Goal: Book appointment/travel/reservation

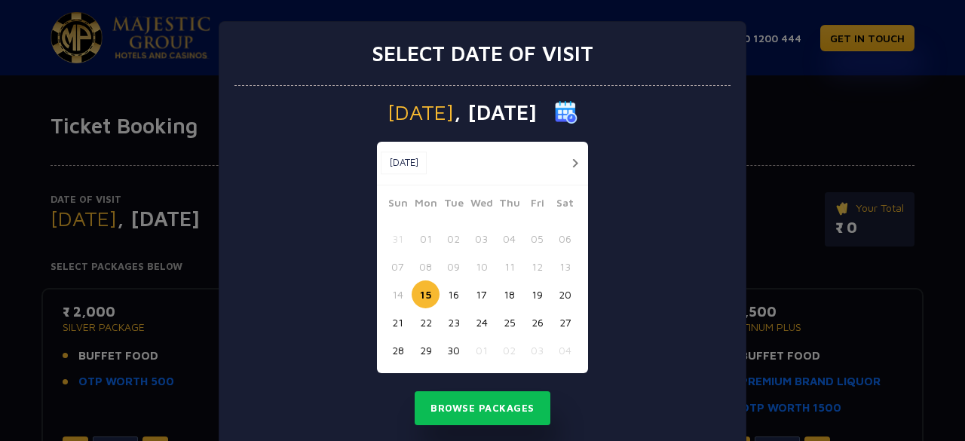
click at [565, 154] on button "button" at bounding box center [574, 163] width 19 height 19
click at [537, 166] on button "button" at bounding box center [546, 163] width 19 height 19
click at [415, 320] on button "22" at bounding box center [425, 322] width 28 height 28
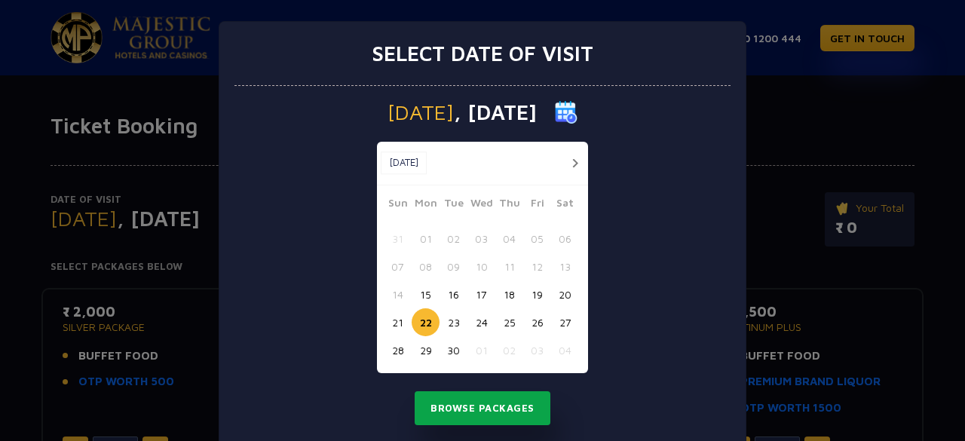
click at [463, 407] on button "Browse Packages" at bounding box center [482, 408] width 136 height 35
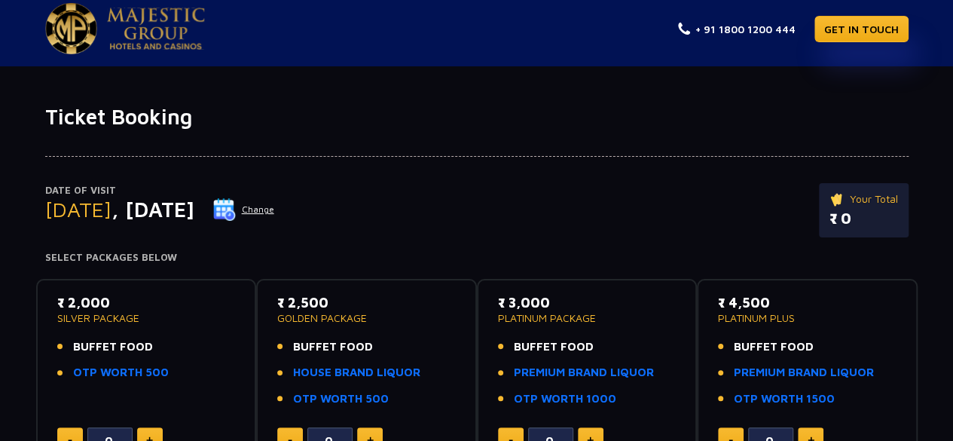
scroll to position [8, 0]
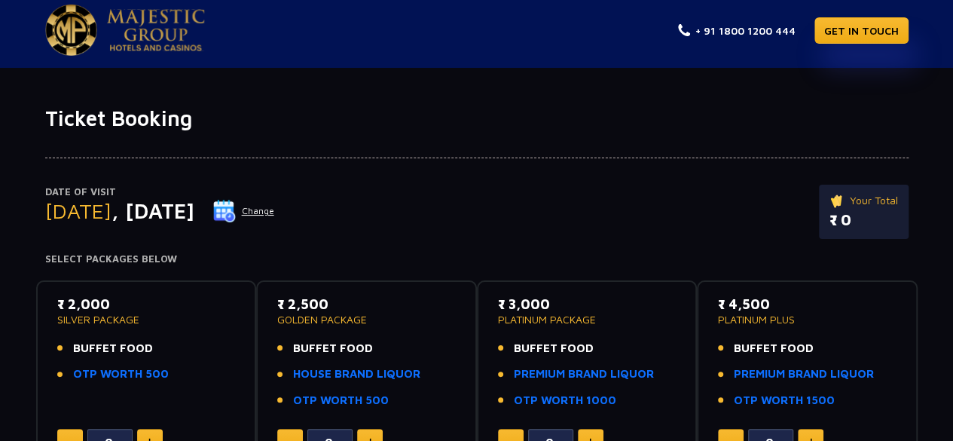
click at [275, 206] on button "Change" at bounding box center [244, 211] width 63 height 24
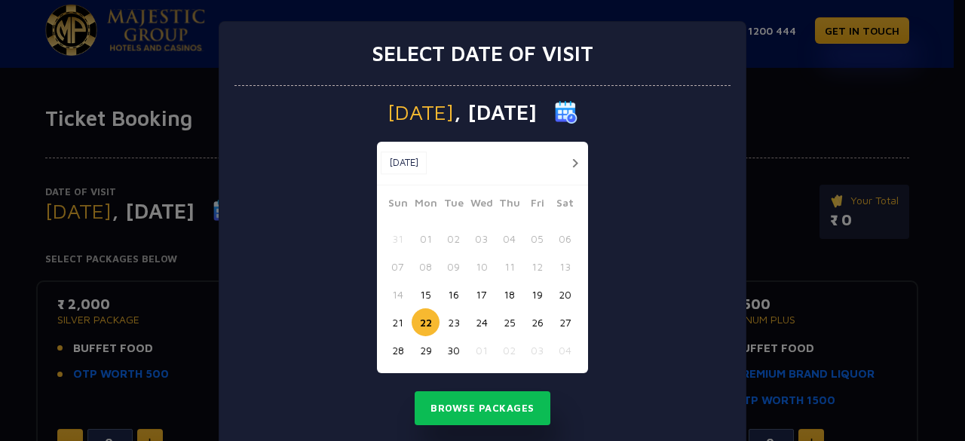
click at [442, 329] on button "23" at bounding box center [453, 322] width 28 height 28
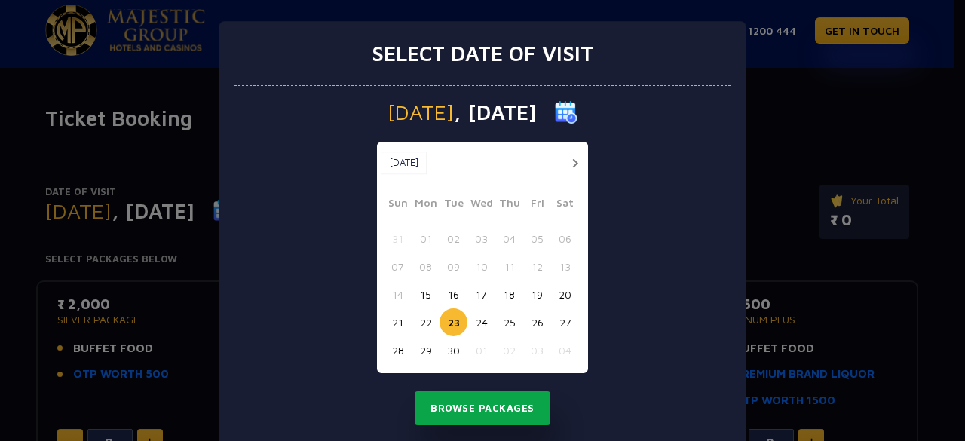
click at [463, 404] on button "Browse Packages" at bounding box center [482, 408] width 136 height 35
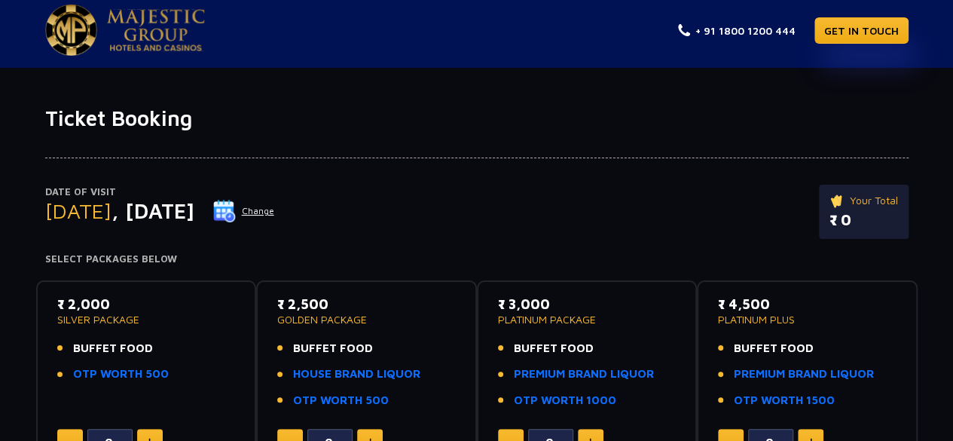
click at [275, 206] on button "Change" at bounding box center [244, 211] width 63 height 24
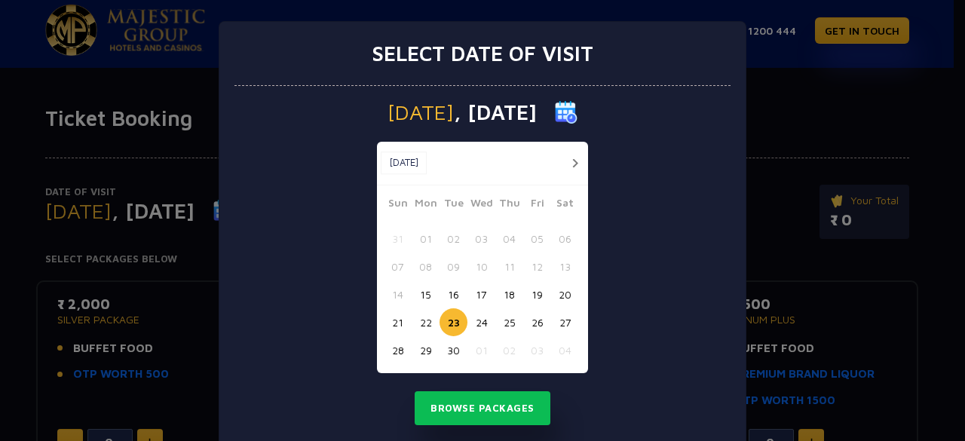
click at [393, 318] on button "21" at bounding box center [398, 322] width 28 height 28
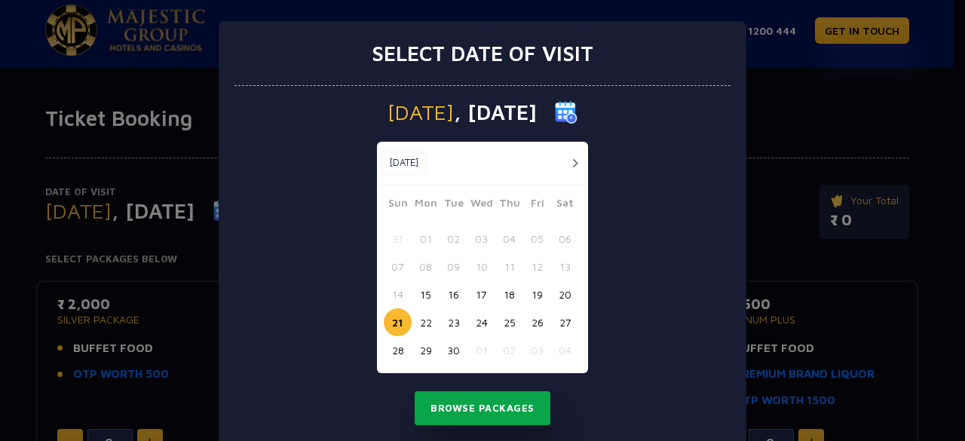
click at [445, 402] on button "Browse Packages" at bounding box center [482, 408] width 136 height 35
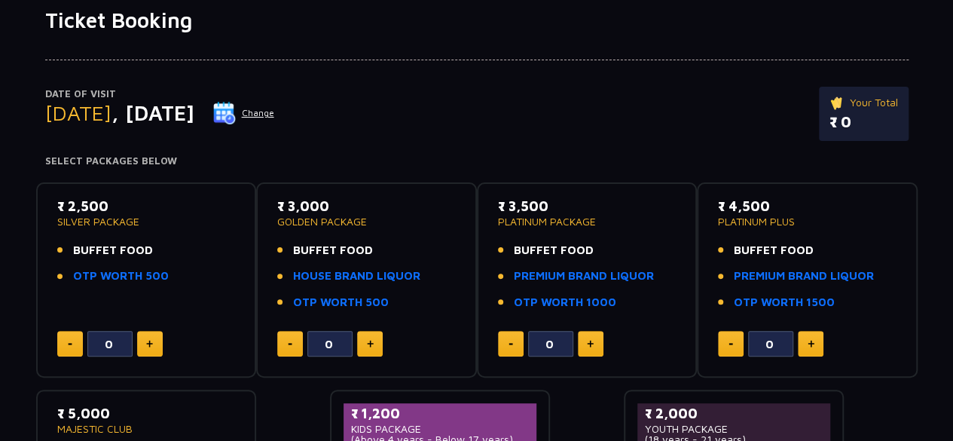
scroll to position [107, 0]
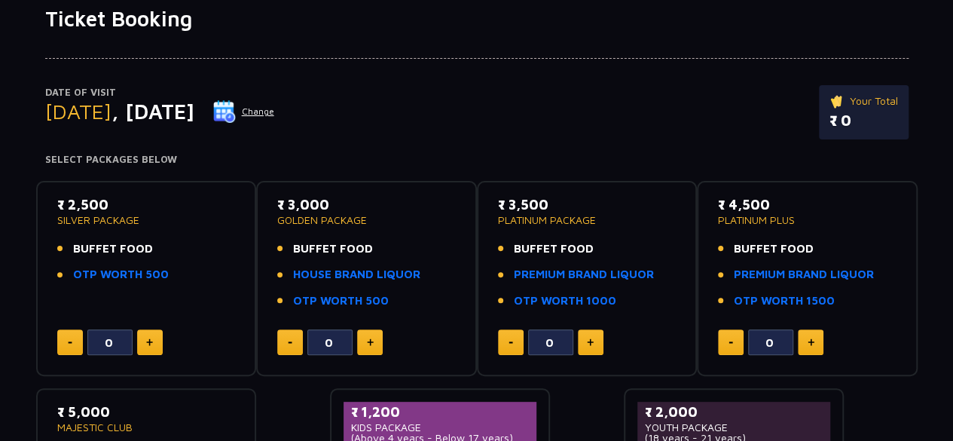
click at [275, 112] on button "Change" at bounding box center [244, 111] width 63 height 24
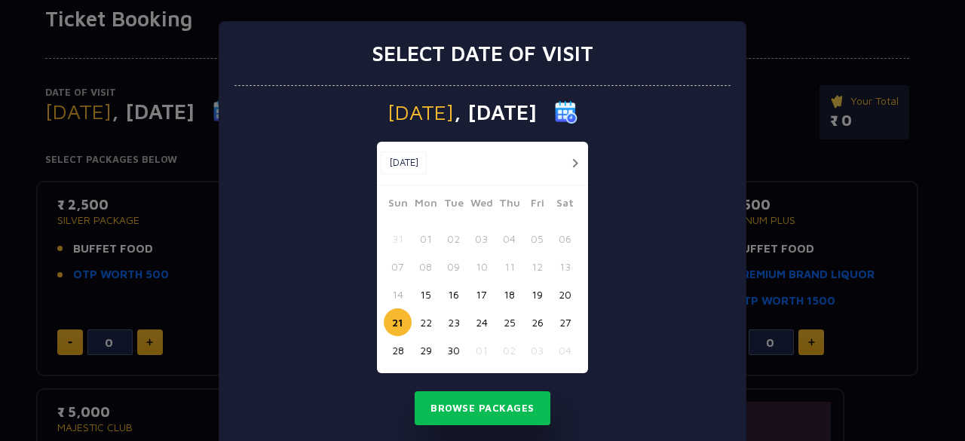
click at [481, 320] on button "24" at bounding box center [481, 322] width 28 height 28
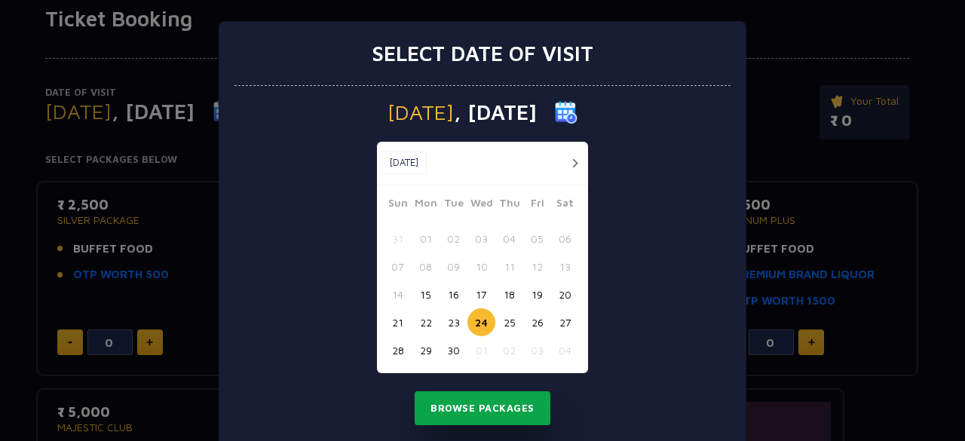
click at [482, 396] on button "Browse Packages" at bounding box center [482, 408] width 136 height 35
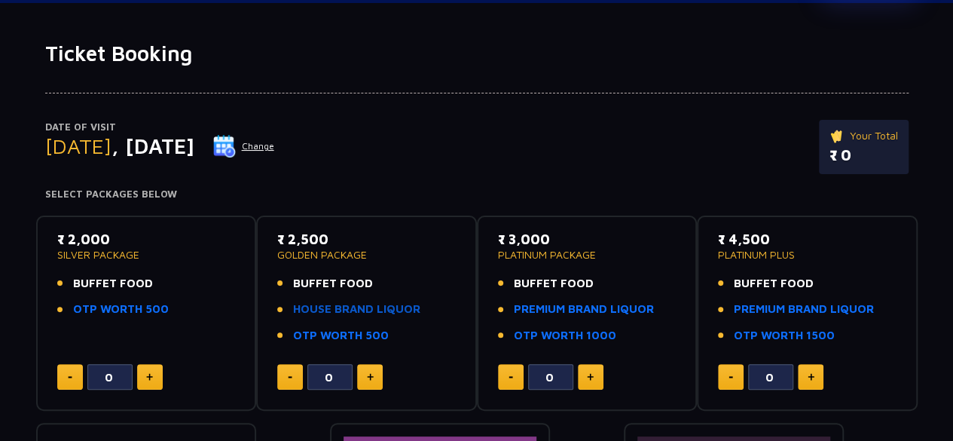
scroll to position [0, 0]
